Goal: Task Accomplishment & Management: Manage account settings

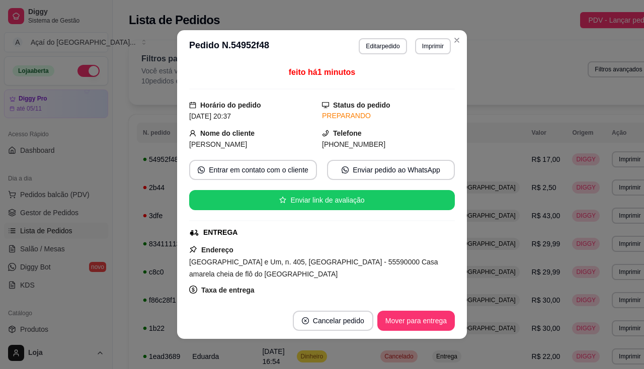
scroll to position [101, 0]
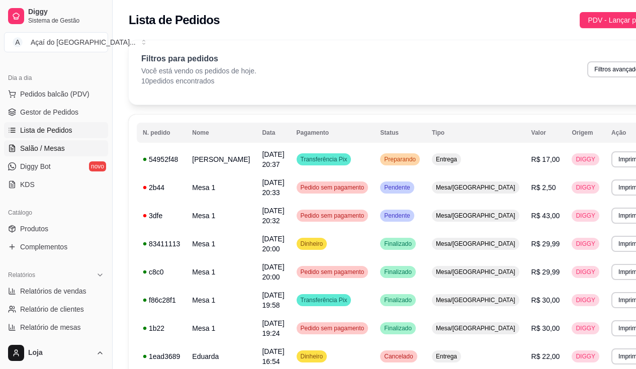
click at [34, 150] on span "Salão / Mesas" at bounding box center [42, 148] width 45 height 10
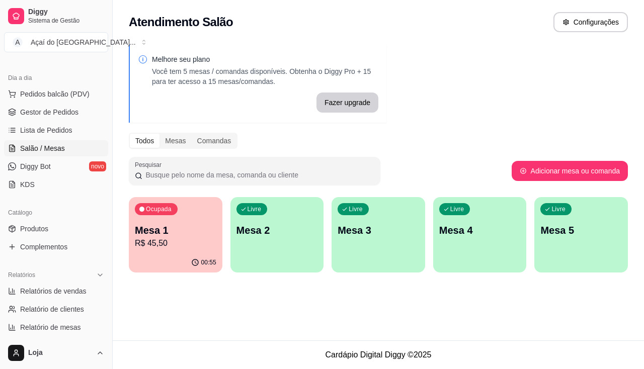
click at [192, 246] on p "R$ 45,50" at bounding box center [176, 243] width 82 height 12
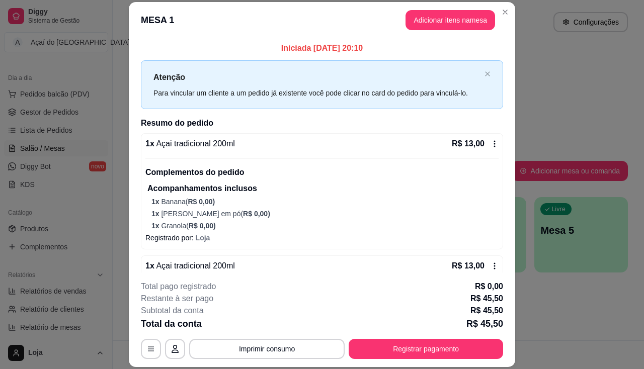
click at [444, 330] on div "Total da conta R$ 45,50" at bounding box center [322, 324] width 362 height 14
click at [444, 335] on div "**********" at bounding box center [322, 320] width 362 height 78
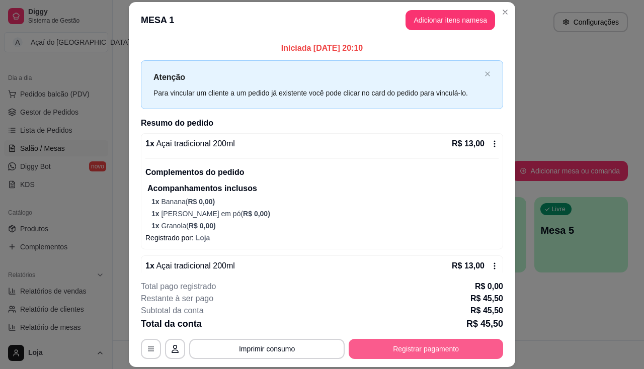
click at [431, 358] on button "Registrar pagamento" at bounding box center [426, 349] width 154 height 20
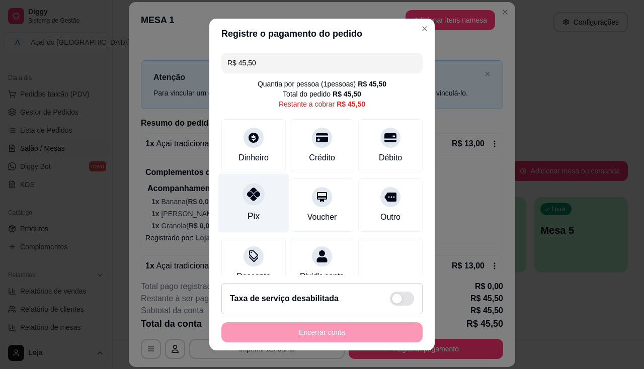
click at [261, 196] on div "Pix" at bounding box center [253, 203] width 71 height 59
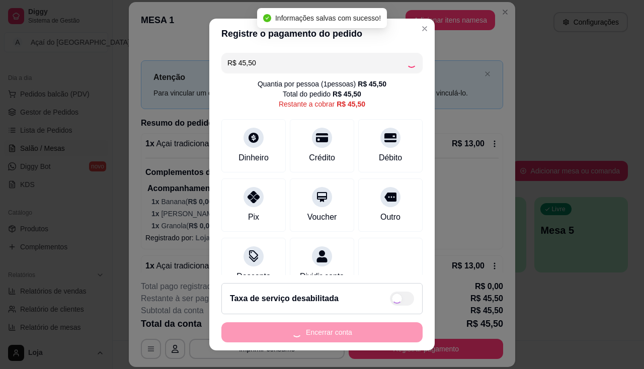
type input "R$ 0,00"
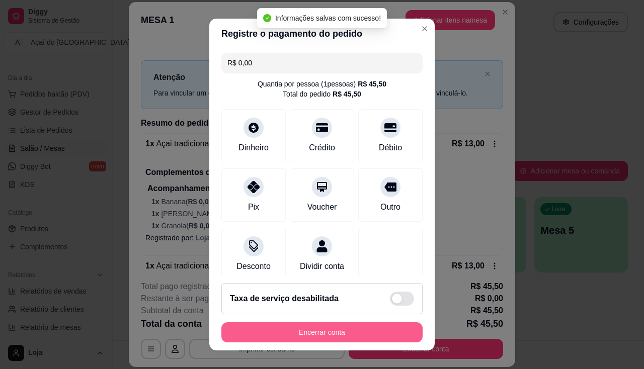
click at [296, 337] on button "Encerrar conta" at bounding box center [321, 332] width 201 height 20
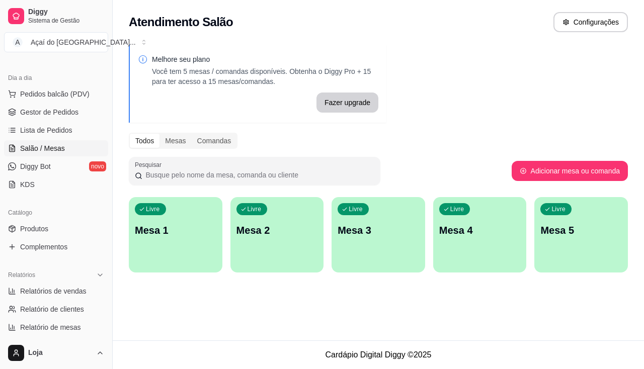
click at [198, 245] on div "Livre Mesa 1" at bounding box center [176, 228] width 94 height 63
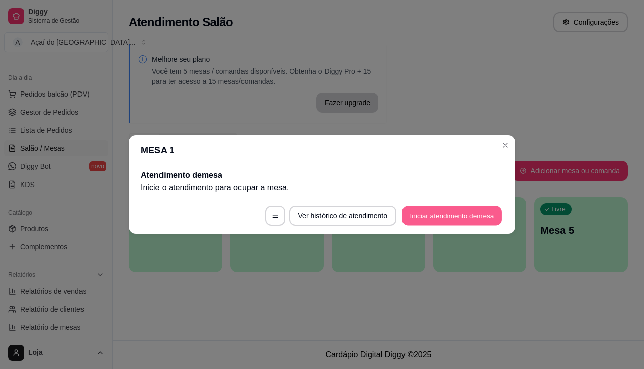
click at [422, 221] on button "Iniciar atendimento de mesa" at bounding box center [452, 216] width 100 height 20
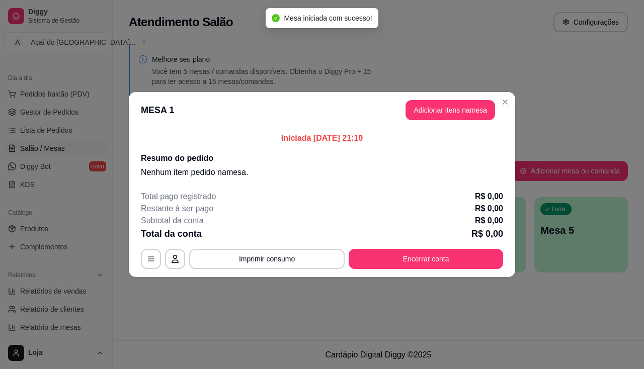
click at [454, 96] on header "MESA 1 Adicionar itens na mesa" at bounding box center [322, 110] width 386 height 36
click at [454, 112] on button "Adicionar itens na mesa" at bounding box center [450, 110] width 90 height 20
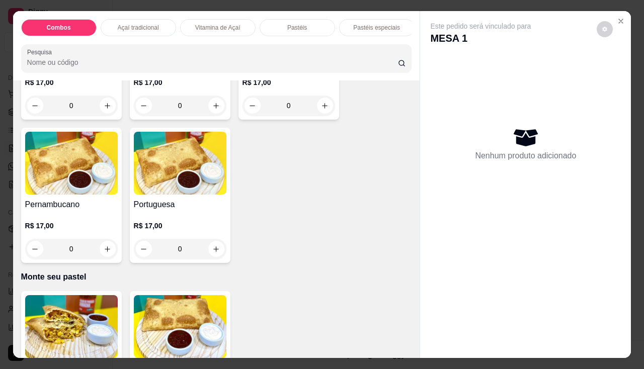
scroll to position [1409, 0]
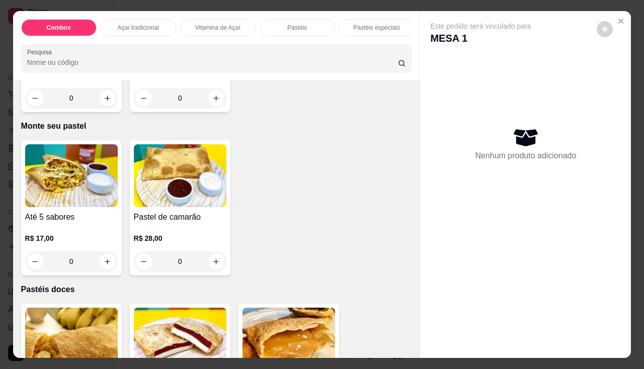
click at [89, 201] on img at bounding box center [71, 175] width 93 height 63
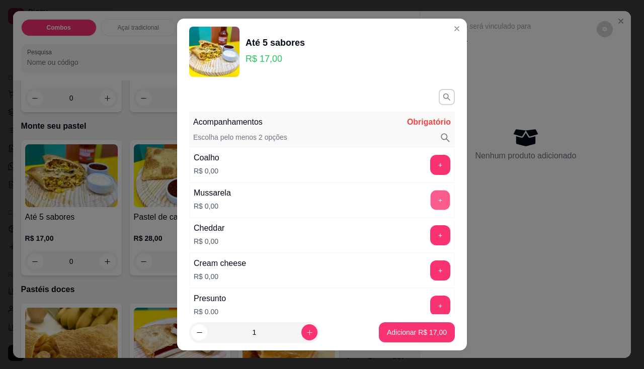
click at [431, 197] on button "+" at bounding box center [441, 200] width 20 height 20
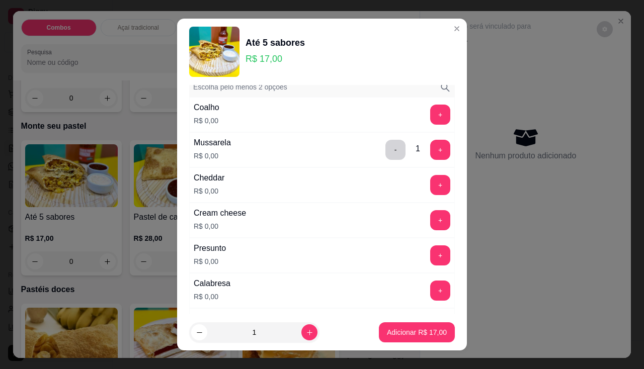
scroll to position [101, 0]
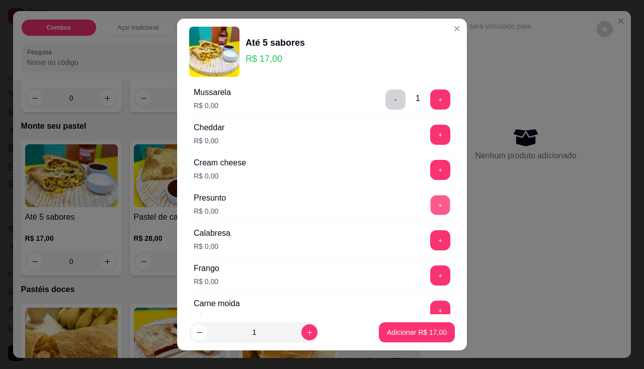
click at [431, 197] on button "+" at bounding box center [441, 205] width 20 height 20
click at [430, 240] on button "+" at bounding box center [440, 240] width 20 height 20
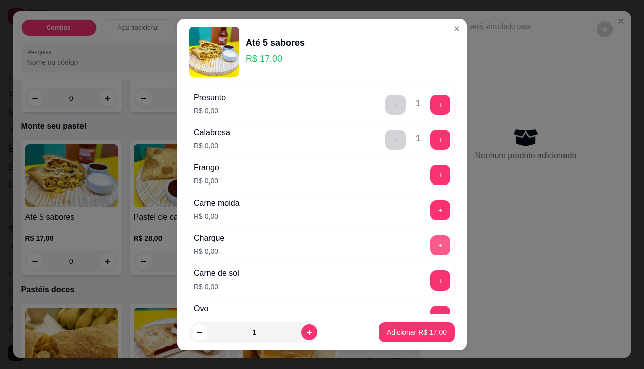
scroll to position [252, 0]
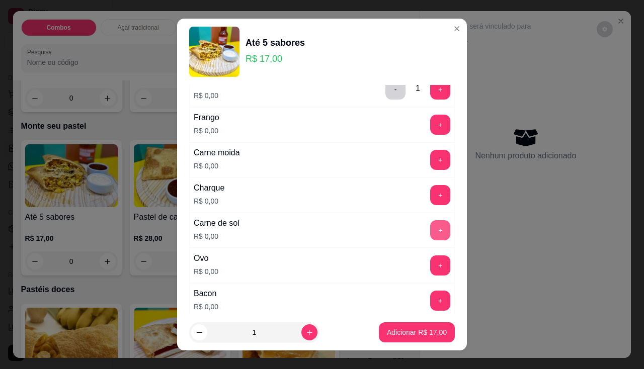
click at [430, 232] on button "+" at bounding box center [440, 230] width 20 height 20
click at [431, 190] on button "+" at bounding box center [441, 195] width 20 height 20
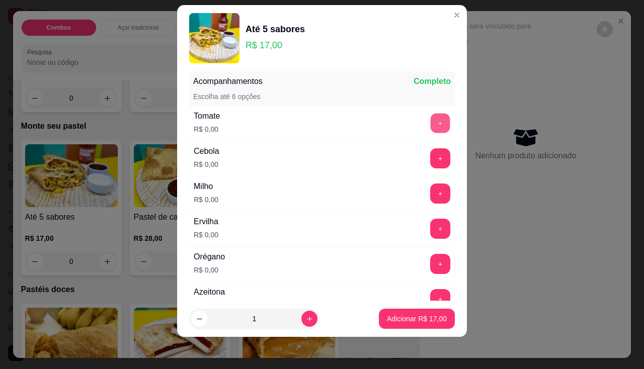
click at [431, 124] on button "+" at bounding box center [441, 123] width 20 height 20
click at [431, 156] on button "+" at bounding box center [441, 158] width 20 height 20
click at [430, 197] on button "+" at bounding box center [440, 194] width 20 height 20
click at [431, 231] on button "+" at bounding box center [441, 229] width 20 height 20
click at [426, 272] on div "+" at bounding box center [440, 264] width 28 height 20
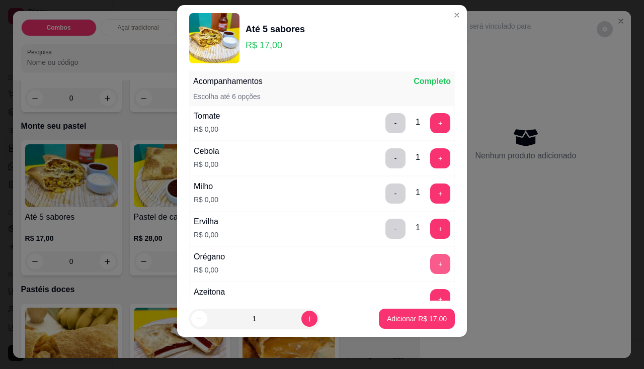
click at [430, 268] on button "+" at bounding box center [440, 264] width 20 height 20
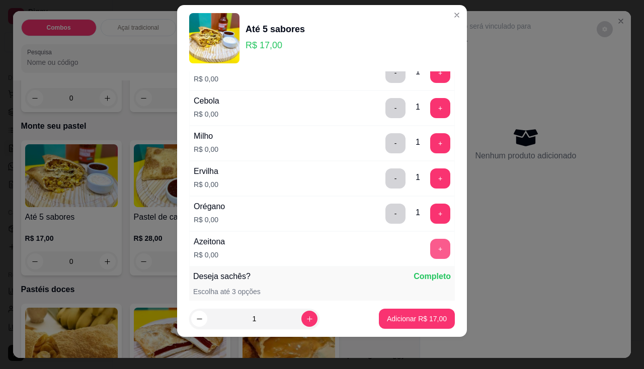
click at [430, 255] on button "+" at bounding box center [440, 249] width 20 height 20
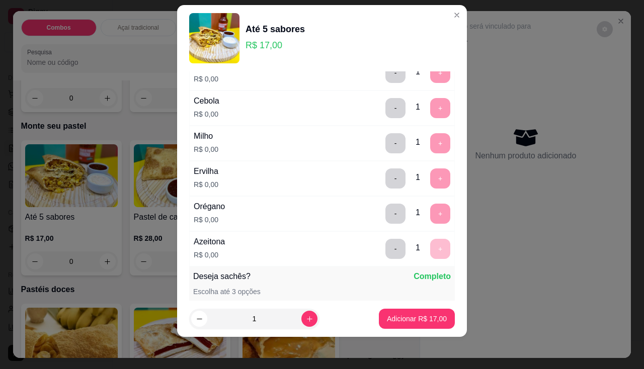
scroll to position [730, 0]
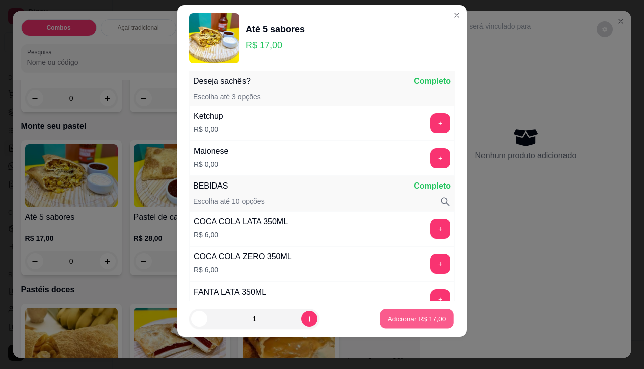
click at [397, 316] on p "Adicionar R$ 17,00" at bounding box center [417, 319] width 58 height 10
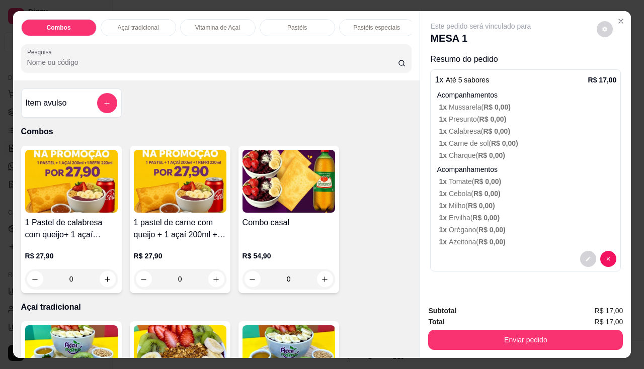
scroll to position [151, 0]
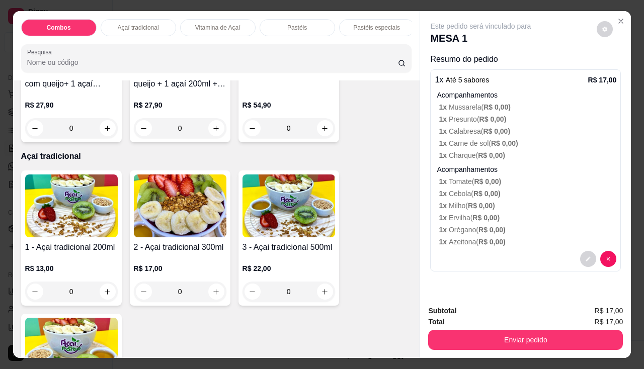
click at [53, 245] on div "1 - Açai tradicional 200ml R$ 13,00 0" at bounding box center [71, 238] width 101 height 135
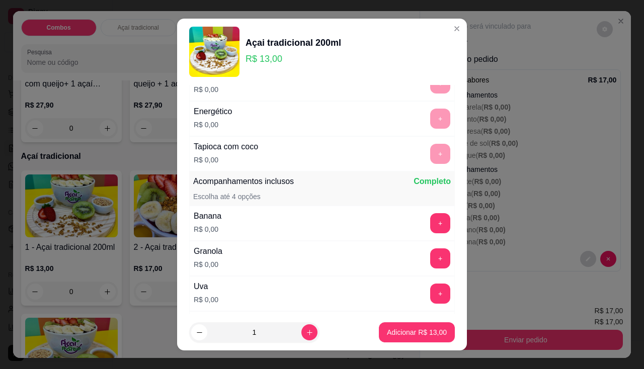
scroll to position [201, 0]
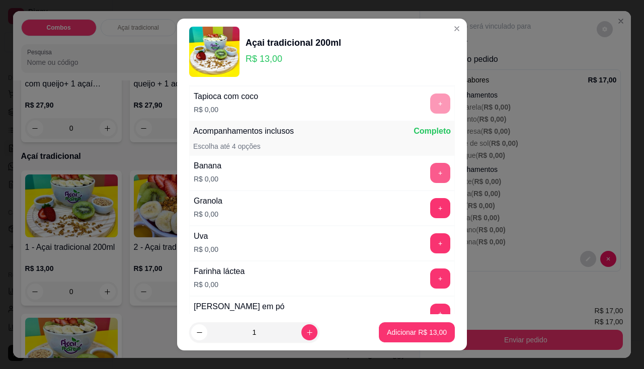
click at [430, 177] on button "+" at bounding box center [440, 173] width 20 height 20
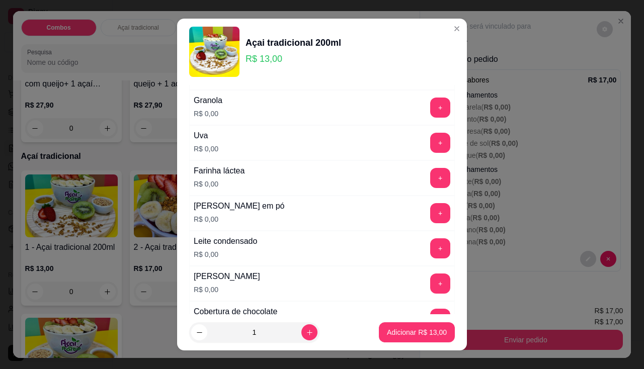
scroll to position [352, 0]
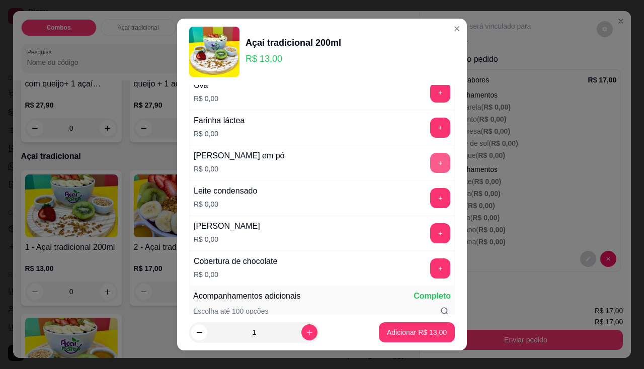
click at [430, 162] on button "+" at bounding box center [440, 163] width 20 height 20
click at [430, 194] on button "+" at bounding box center [440, 198] width 20 height 20
click at [431, 272] on button "+" at bounding box center [441, 269] width 20 height 20
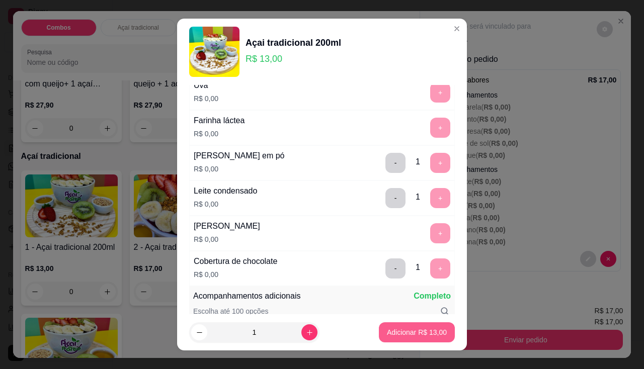
click at [421, 331] on p "Adicionar R$ 13,00" at bounding box center [417, 333] width 60 height 10
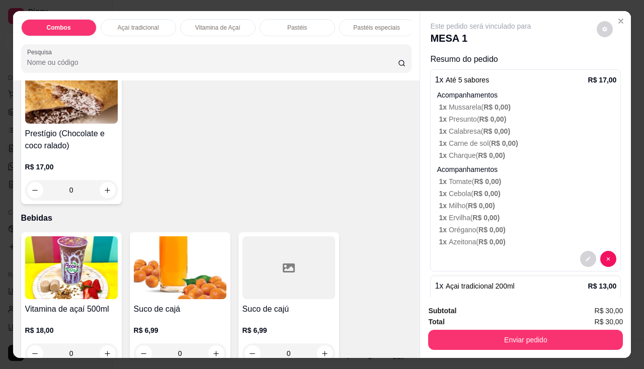
scroll to position [2012, 0]
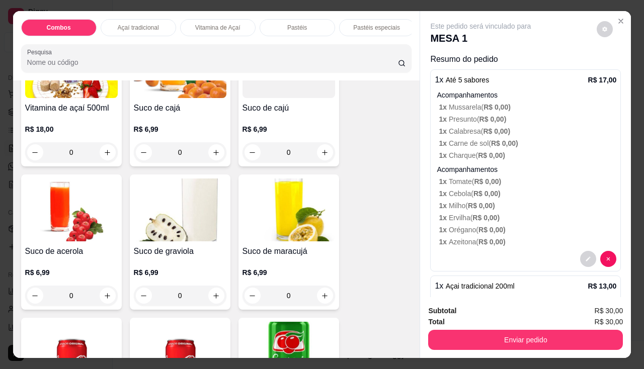
click at [169, 131] on p "R$ 6,99" at bounding box center [180, 129] width 93 height 10
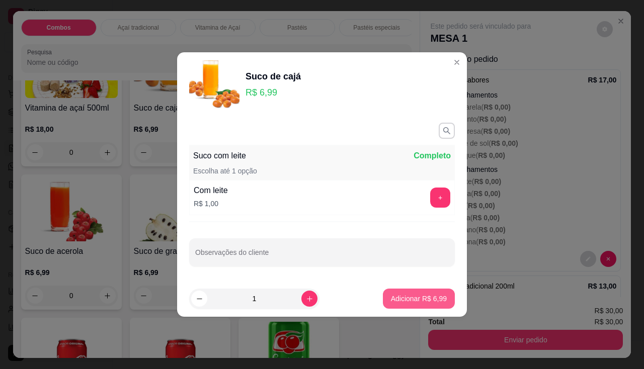
click at [396, 297] on p "Adicionar R$ 6,99" at bounding box center [419, 299] width 56 height 10
type input "1"
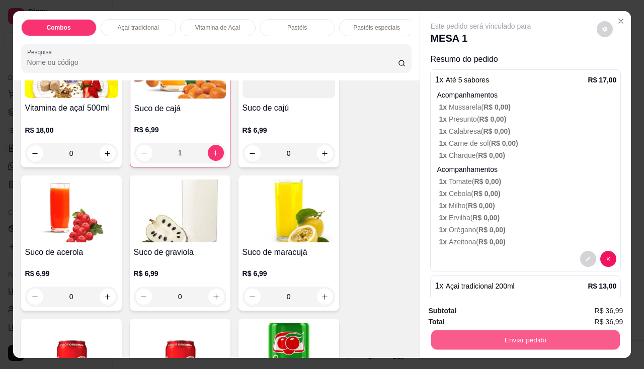
click at [444, 336] on button "Enviar pedido" at bounding box center [525, 341] width 189 height 20
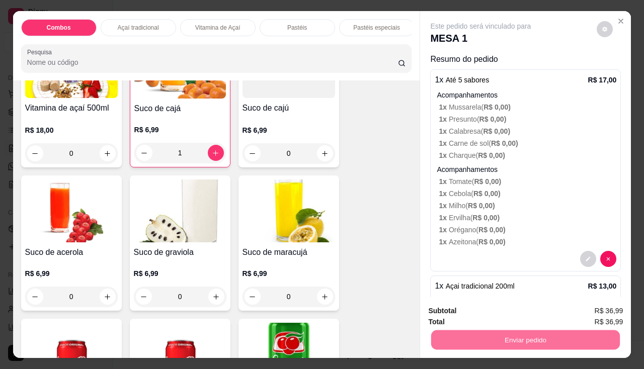
click at [589, 308] on button "Enviar pedido" at bounding box center [596, 311] width 57 height 19
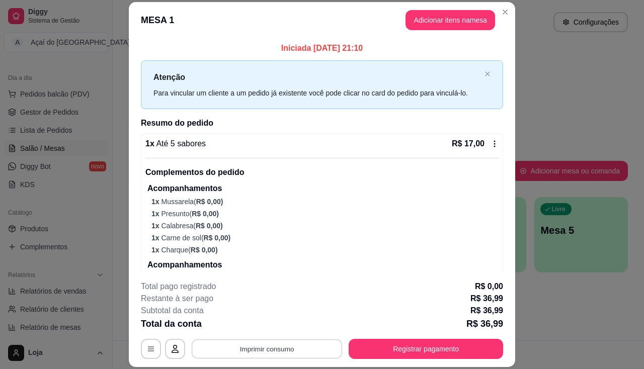
click at [238, 343] on button "Imprimir consumo" at bounding box center [267, 350] width 151 height 20
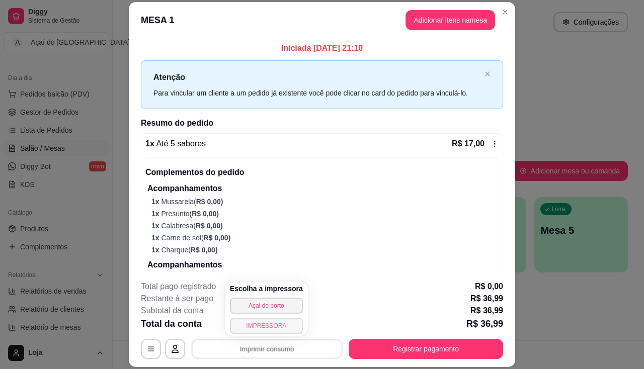
click at [264, 329] on button "IMPRESSORA" at bounding box center [266, 326] width 73 height 16
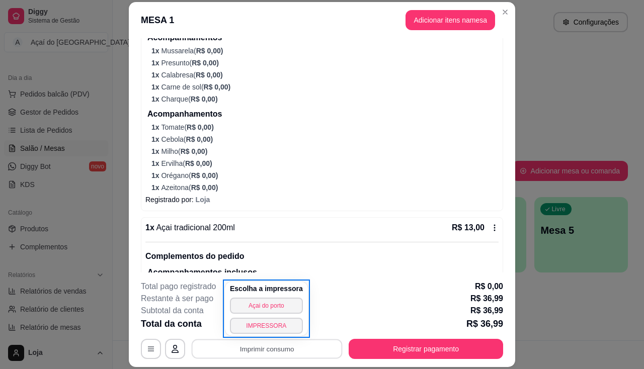
scroll to position [269, 0]
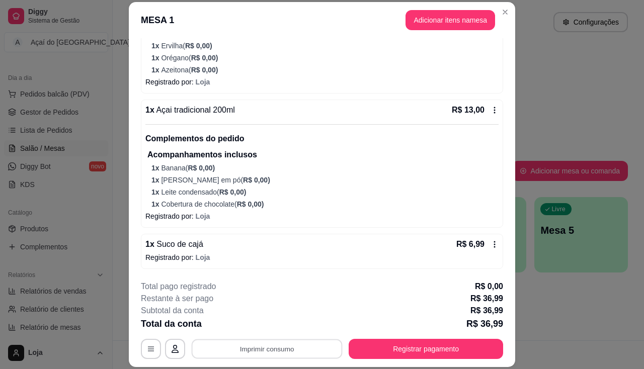
click at [153, 279] on footer "**********" at bounding box center [322, 320] width 386 height 95
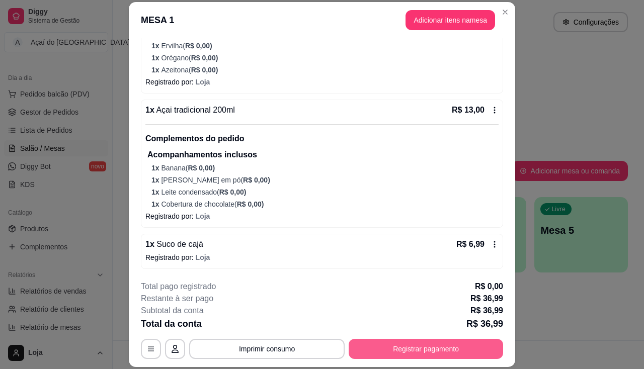
click at [428, 355] on button "Registrar pagamento" at bounding box center [426, 349] width 154 height 20
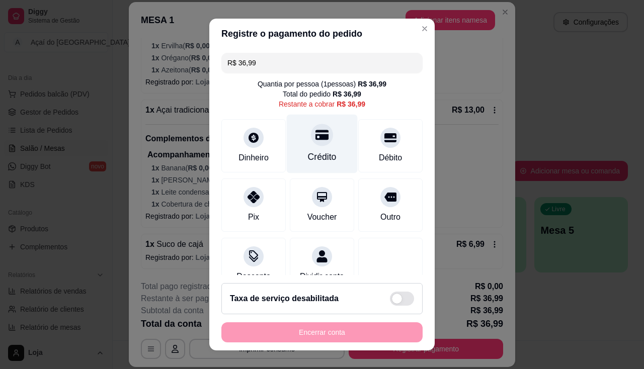
click at [330, 150] on div "Crédito" at bounding box center [322, 143] width 71 height 59
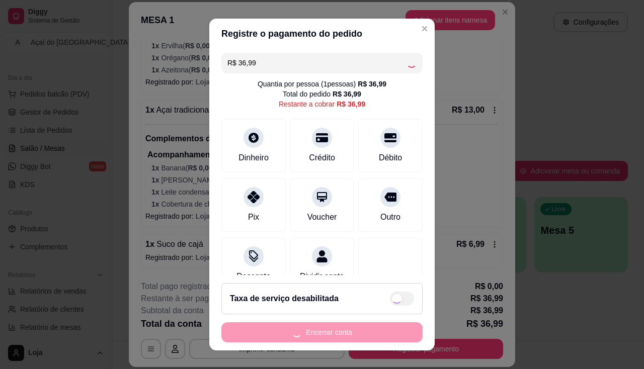
type input "R$ 0,00"
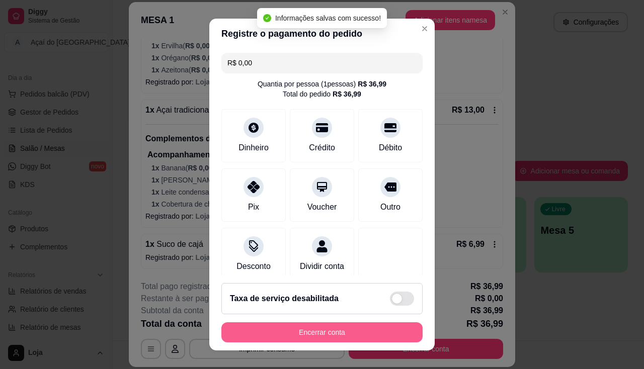
click at [348, 329] on button "Encerrar conta" at bounding box center [321, 332] width 201 height 20
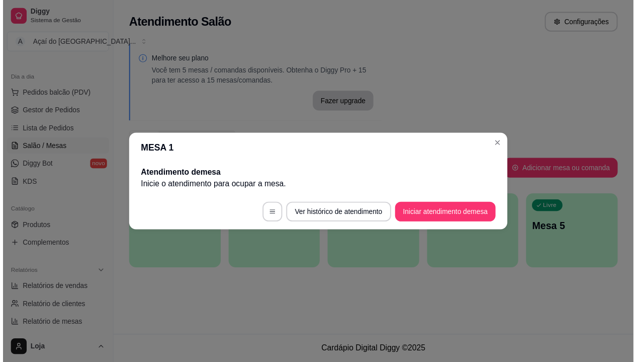
scroll to position [0, 0]
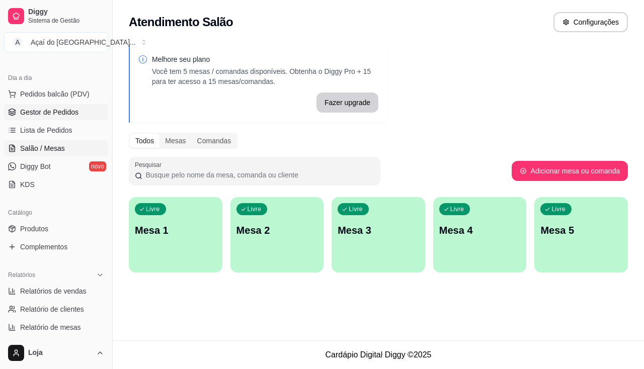
click at [33, 112] on span "Gestor de Pedidos" at bounding box center [49, 112] width 58 height 10
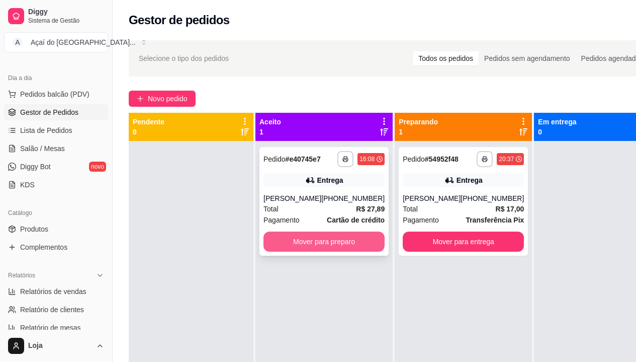
click at [294, 248] on button "Mover para preparo" at bounding box center [324, 241] width 121 height 20
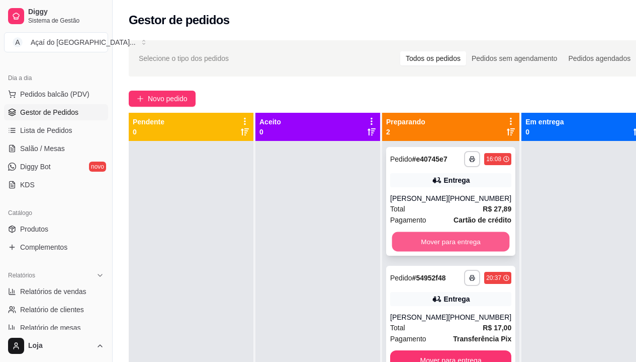
click at [397, 249] on button "Mover para entrega" at bounding box center [451, 242] width 118 height 20
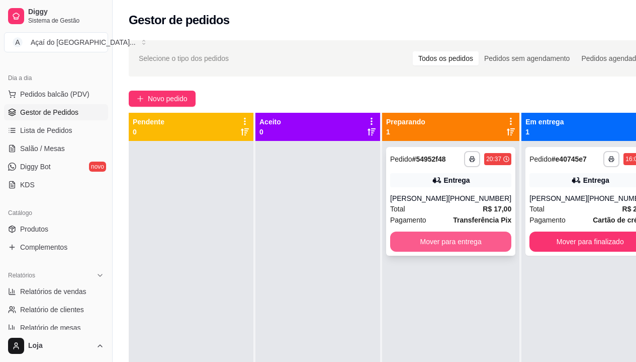
click at [398, 249] on button "Mover para entrega" at bounding box center [450, 241] width 121 height 20
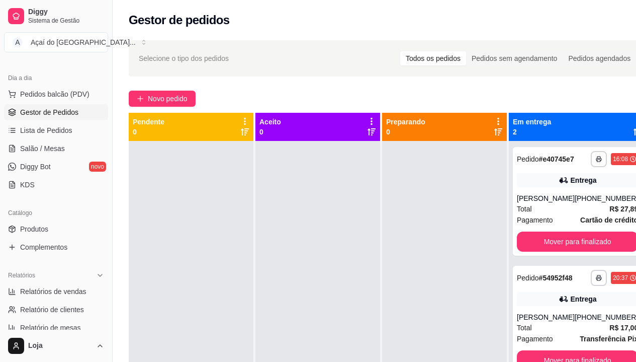
click at [532, 257] on div "**********" at bounding box center [577, 322] width 137 height 362
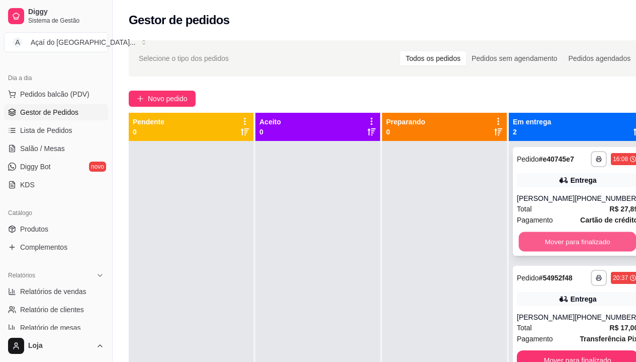
click at [538, 237] on button "Mover para finalizado" at bounding box center [578, 242] width 118 height 20
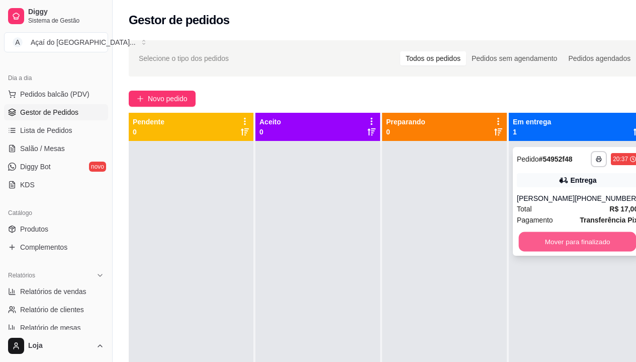
click at [534, 234] on button "Mover para finalizado" at bounding box center [578, 242] width 118 height 20
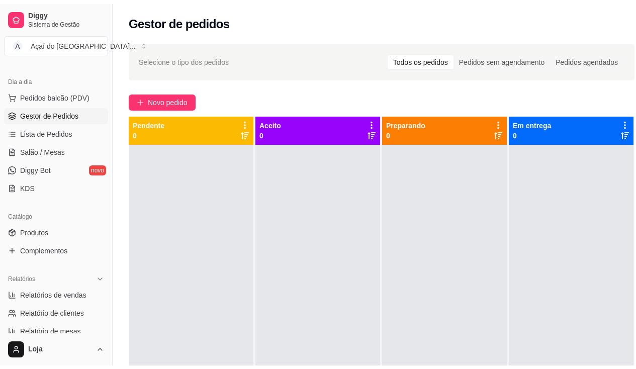
scroll to position [252, 0]
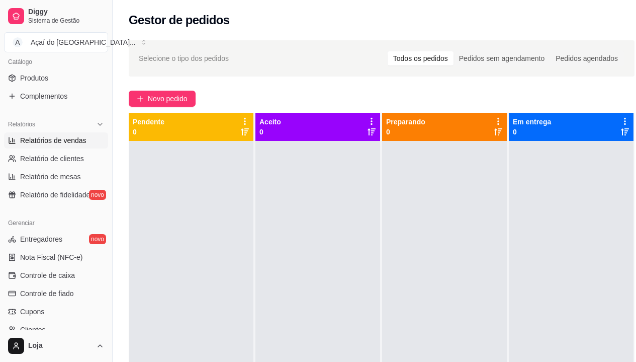
click at [50, 147] on link "Relatórios de vendas" at bounding box center [56, 140] width 104 height 16
select select "ALL"
select select "0"
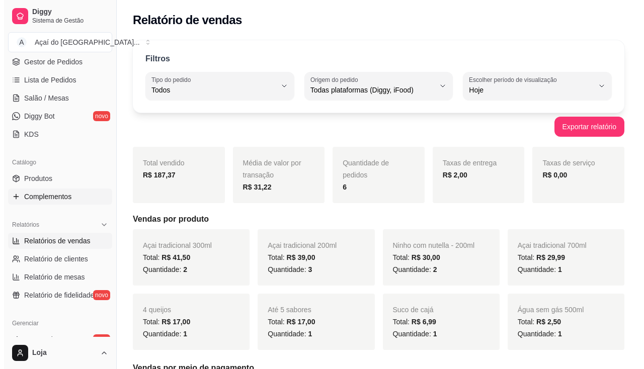
scroll to position [101, 0]
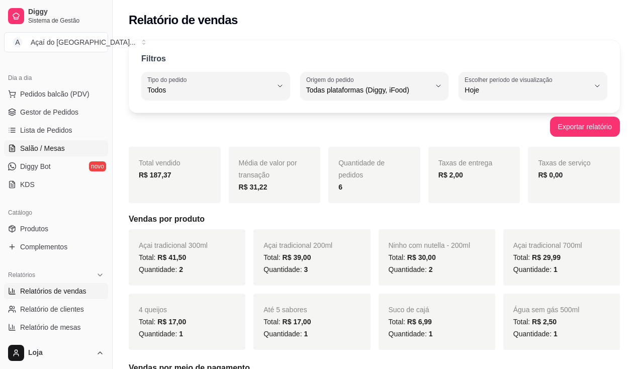
click at [62, 152] on span "Salão / Mesas" at bounding box center [42, 148] width 45 height 10
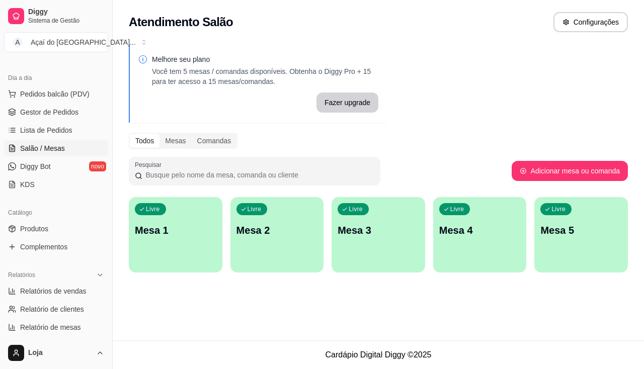
scroll to position [151, 0]
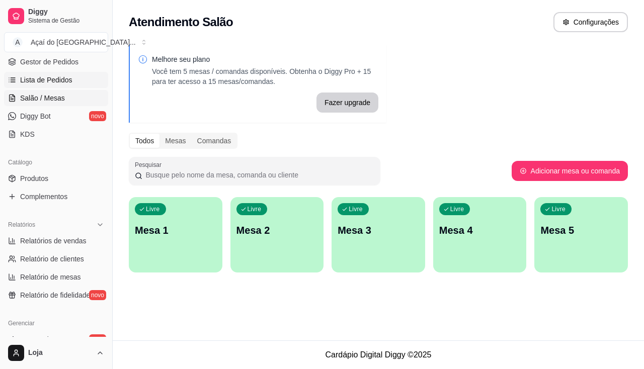
click at [33, 84] on span "Lista de Pedidos" at bounding box center [46, 80] width 52 height 10
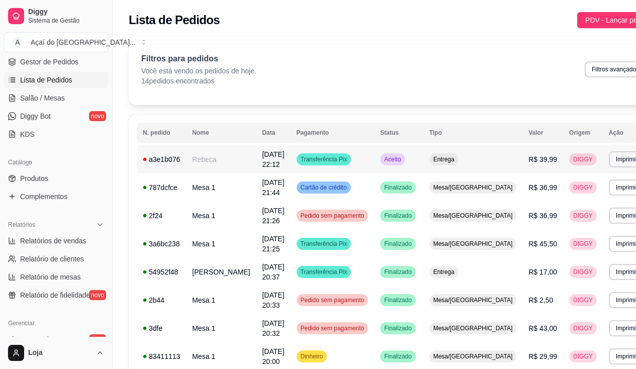
click at [220, 162] on td "Rebeca" at bounding box center [221, 159] width 70 height 28
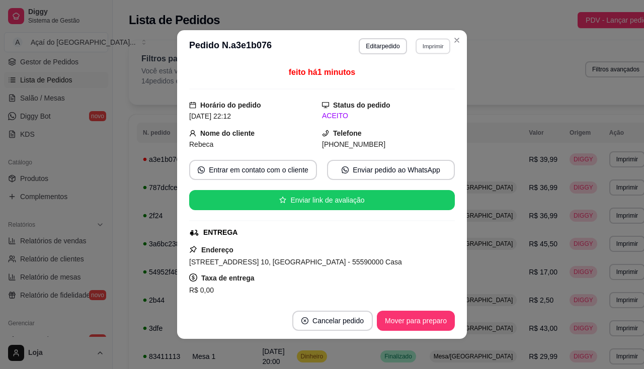
click at [446, 45] on button "Imprimir" at bounding box center [433, 46] width 35 height 16
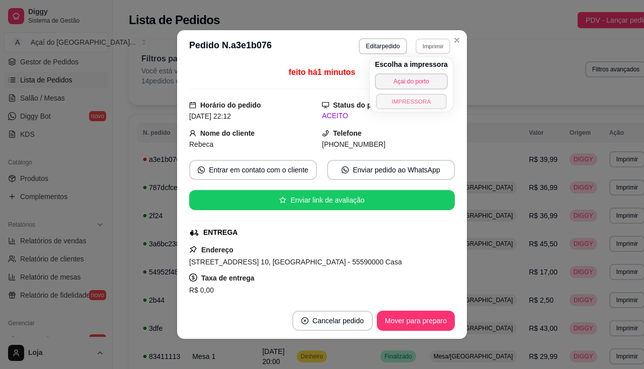
click at [427, 100] on button "IMPRESSORA" at bounding box center [411, 102] width 70 height 16
